Goal: Information Seeking & Learning: Learn about a topic

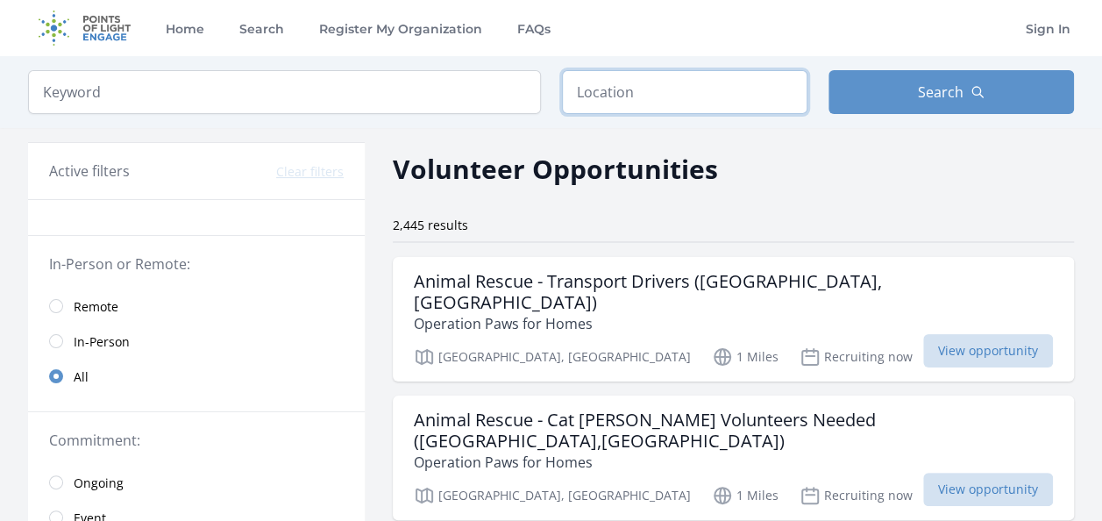
click at [678, 102] on input "text" at bounding box center [684, 92] width 245 height 44
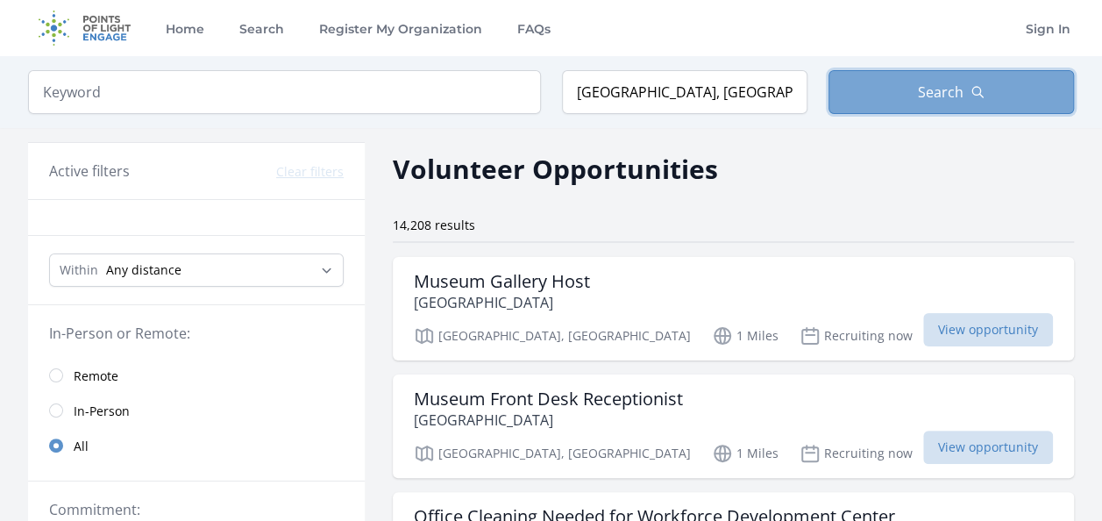
click at [906, 89] on button "Search" at bounding box center [951, 92] width 245 height 44
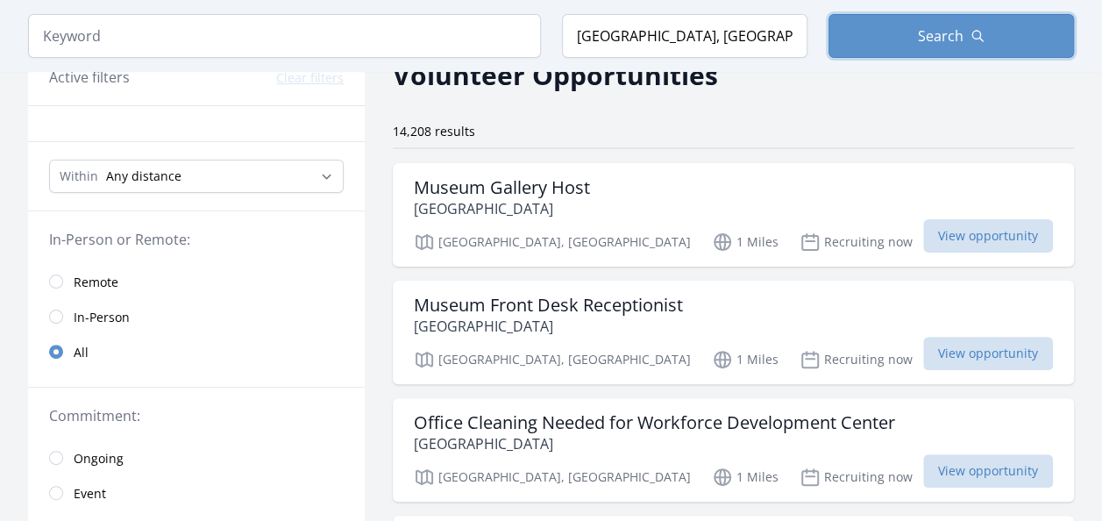
scroll to position [127, 0]
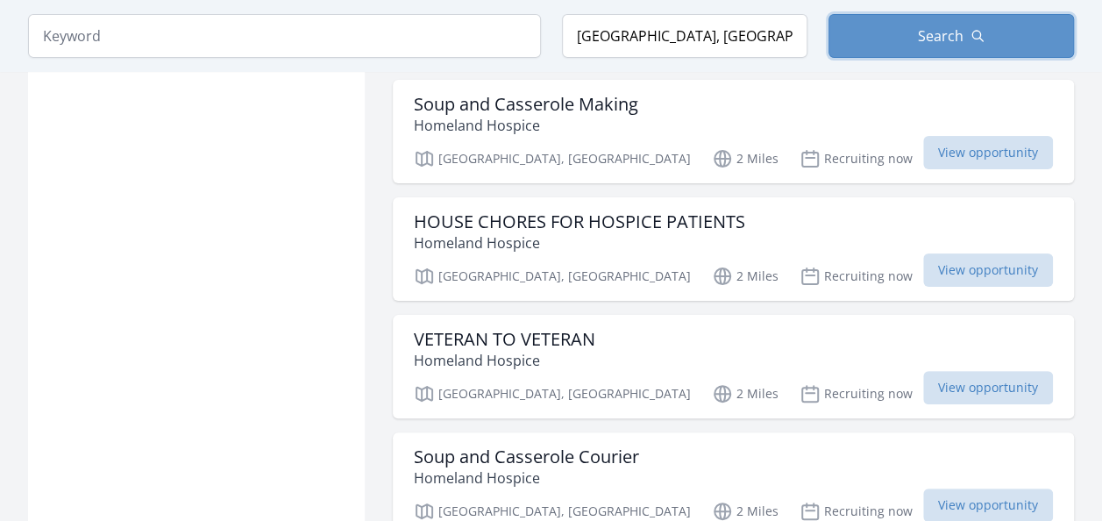
scroll to position [3321, 0]
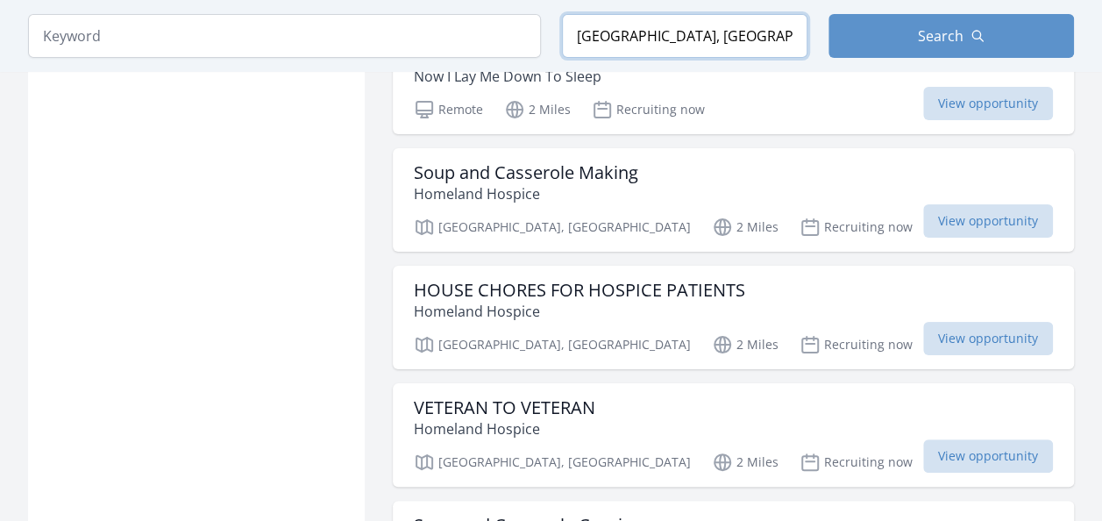
click at [644, 40] on input "[GEOGRAPHIC_DATA], [GEOGRAPHIC_DATA], [GEOGRAPHIC_DATA]" at bounding box center [684, 36] width 245 height 44
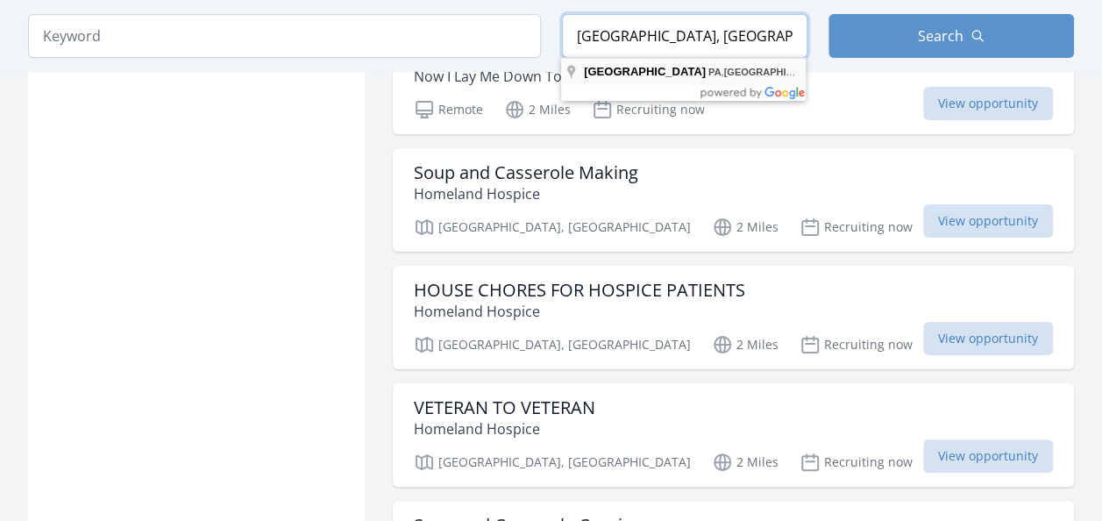
type input "[GEOGRAPHIC_DATA], [GEOGRAPHIC_DATA], [GEOGRAPHIC_DATA]"
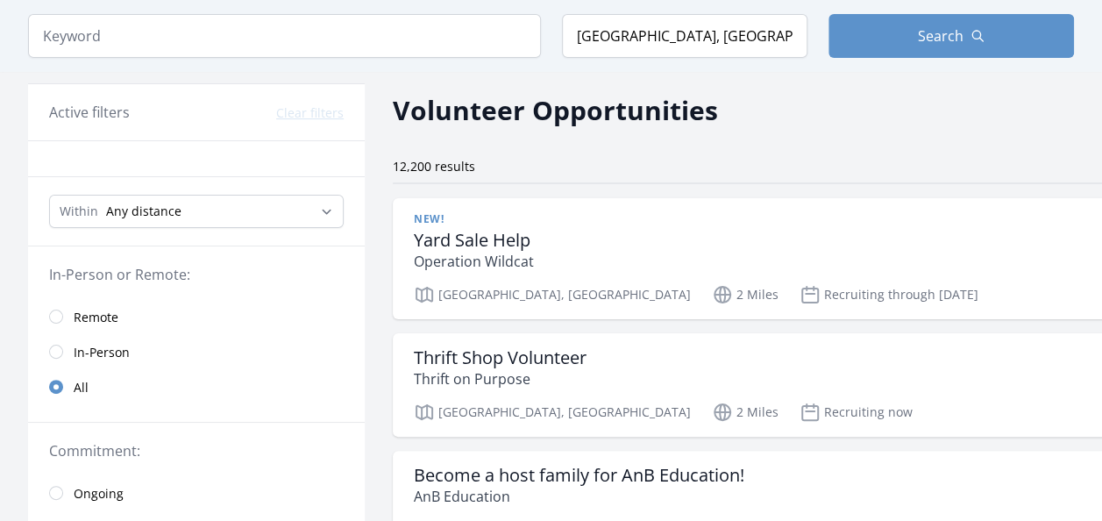
scroll to position [67, 0]
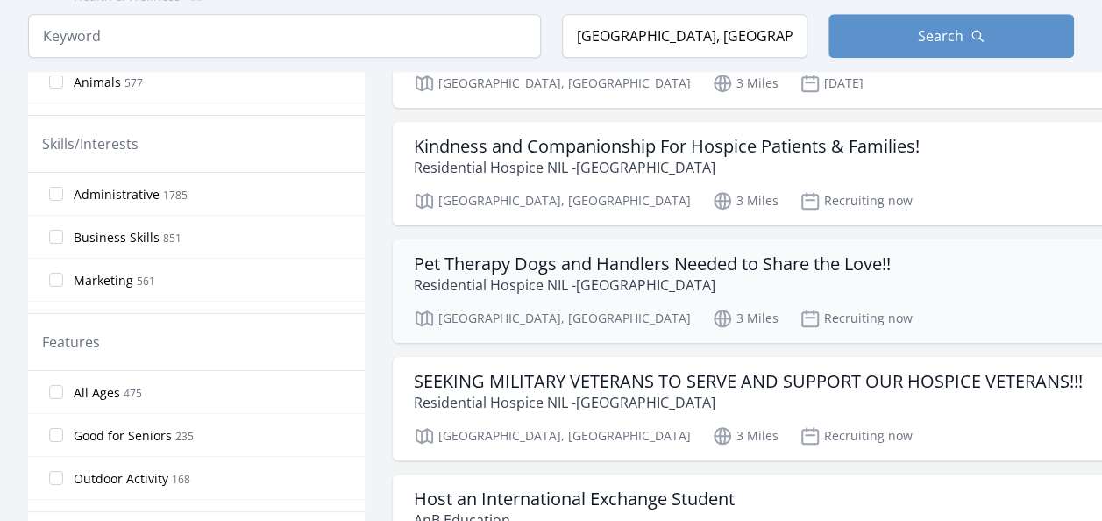
click at [710, 333] on div "Pet Therapy Dogs and Handlers Needed to Share the Love!! Residential Hospice NI…" at bounding box center [1060, 290] width 1335 height 103
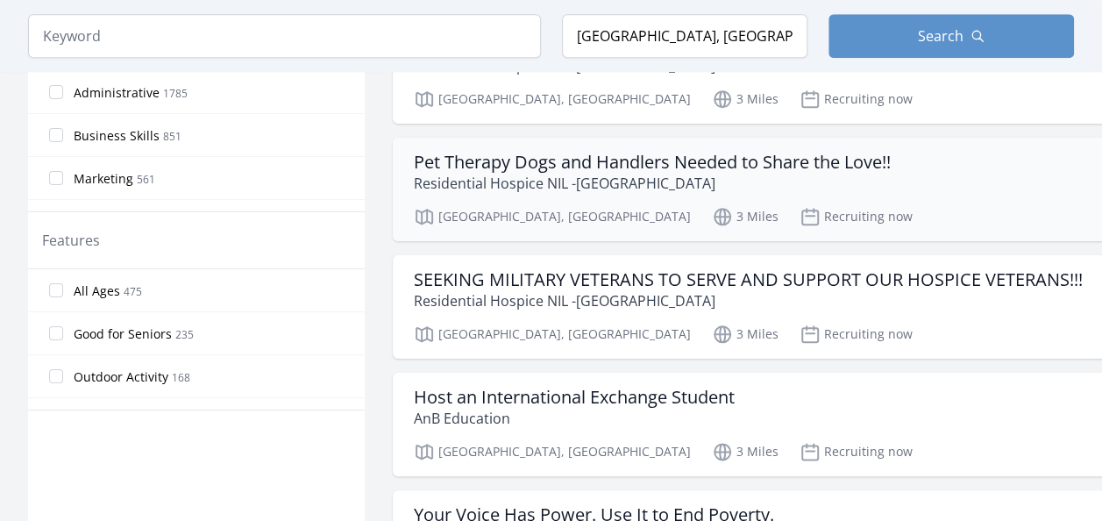
scroll to position [991, 0]
